Goal: Task Accomplishment & Management: Manage account settings

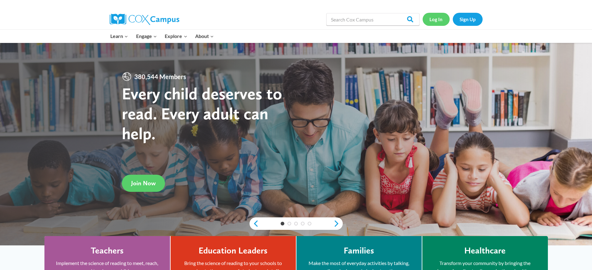
click at [435, 23] on link "Log In" at bounding box center [436, 19] width 27 height 13
click at [438, 21] on link "Log In" at bounding box center [436, 19] width 27 height 13
click at [443, 19] on link "Log In" at bounding box center [436, 19] width 27 height 13
